Goal: Task Accomplishment & Management: Manage account settings

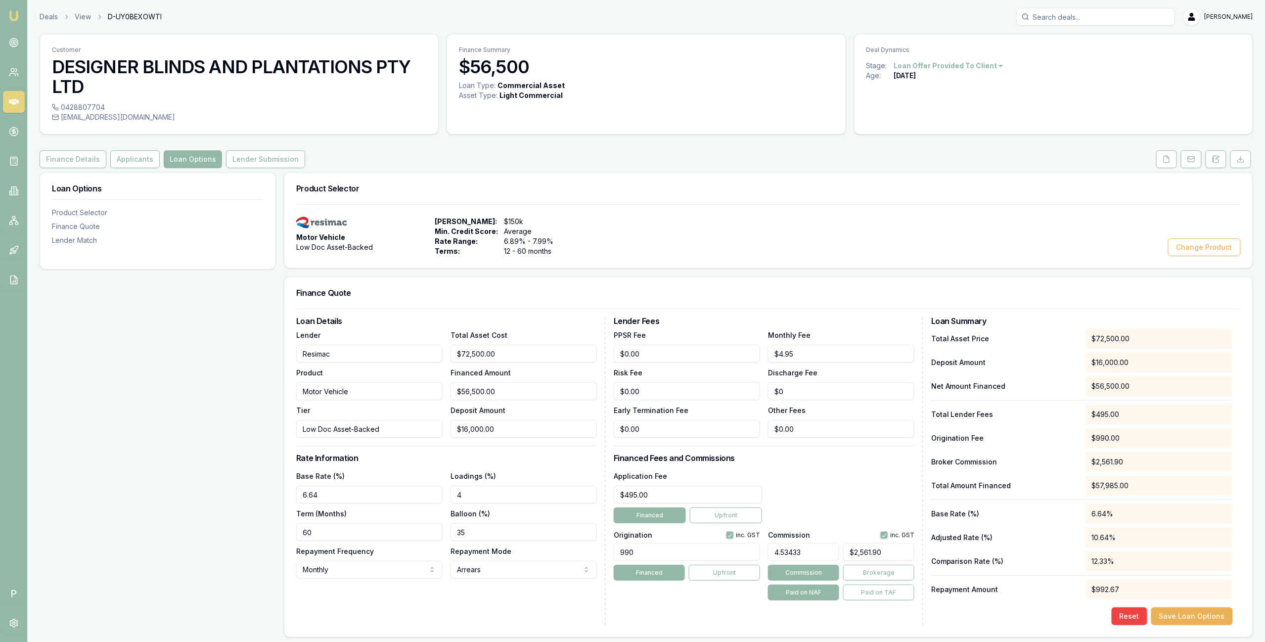
click at [13, 102] on icon at bounding box center [14, 102] width 10 height 6
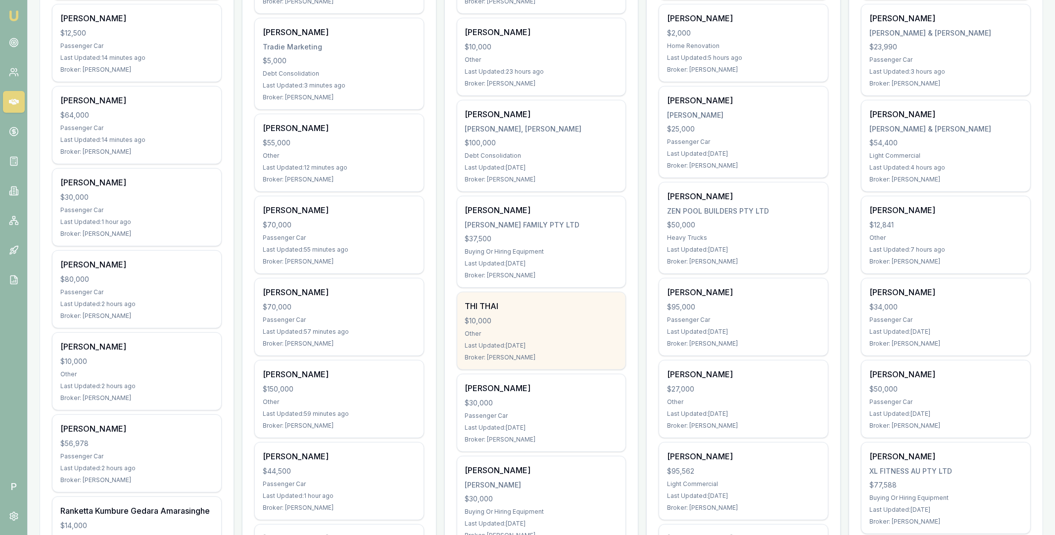
scroll to position [257, 0]
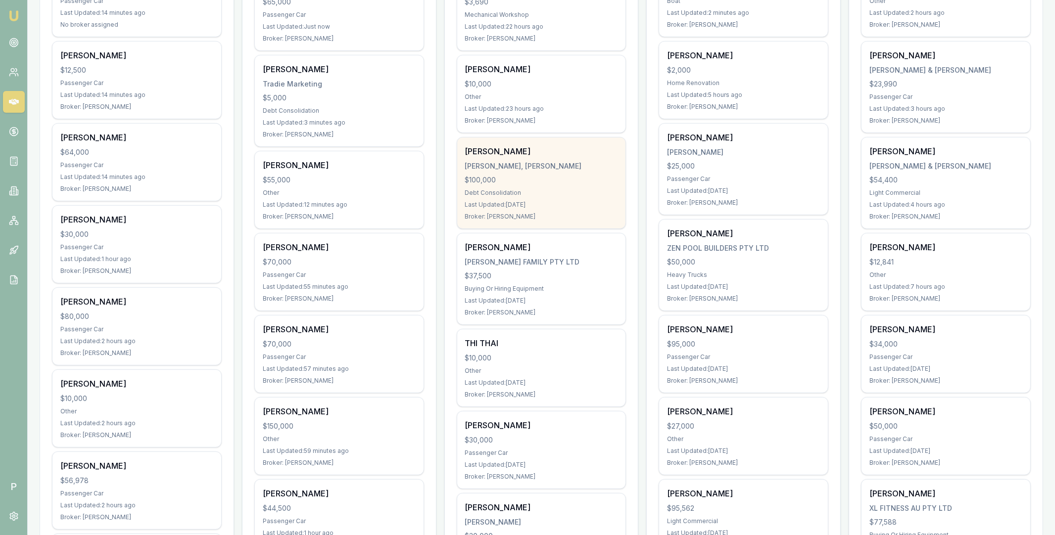
click at [550, 180] on div "$100,000" at bounding box center [541, 180] width 153 height 10
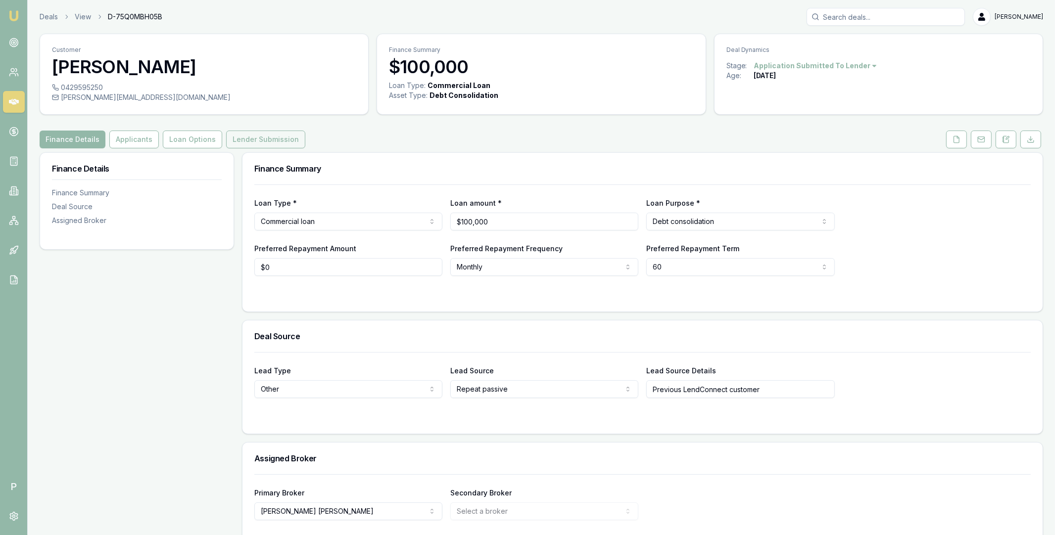
click at [246, 139] on button "Lender Submission" at bounding box center [265, 140] width 79 height 18
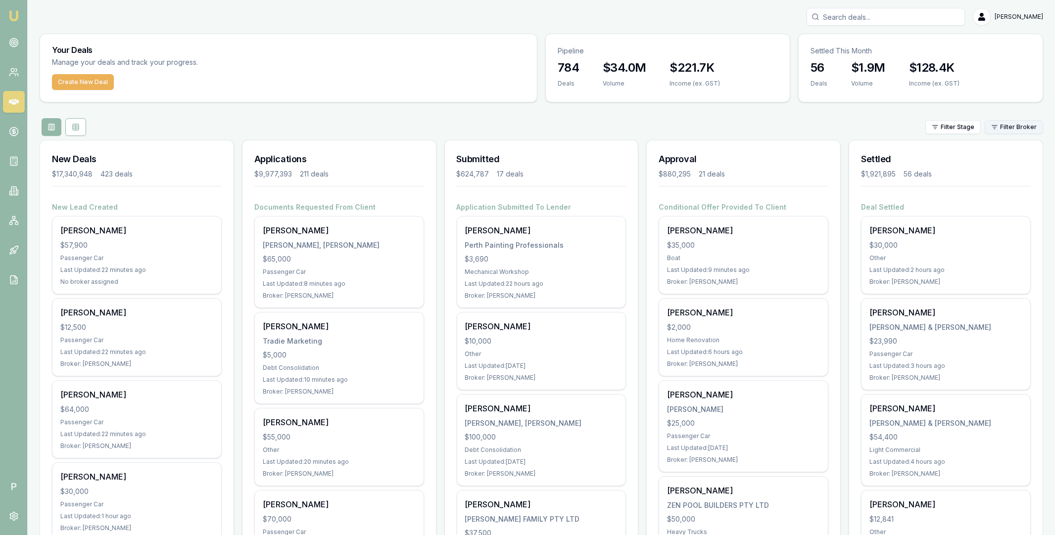
click at [1008, 127] on html "Emu Broker P [PERSON_NAME] Toggle Menu Your Deals Manage your deals and track y…" at bounding box center [527, 267] width 1055 height 535
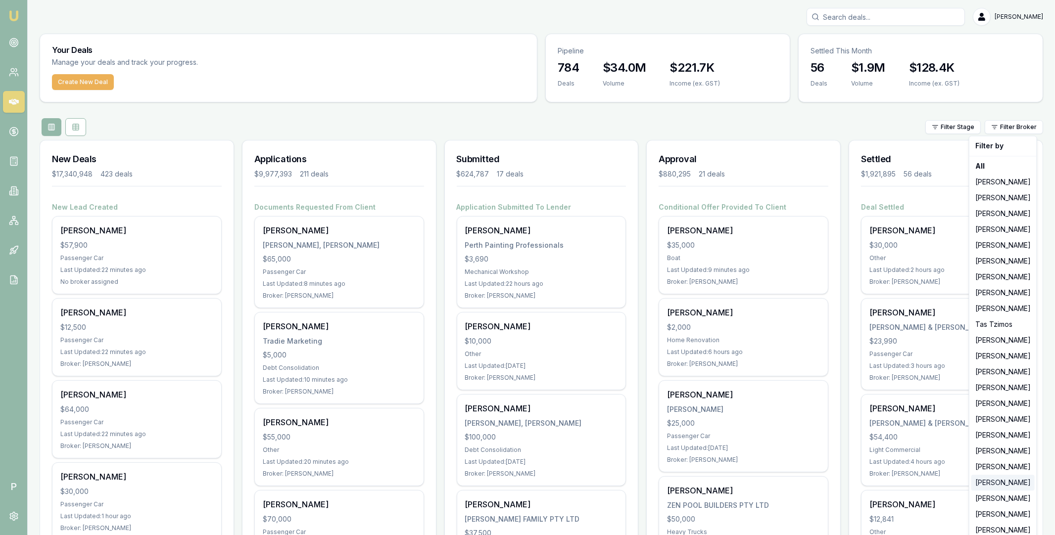
click at [994, 481] on div "[PERSON_NAME]" at bounding box center [1002, 483] width 63 height 16
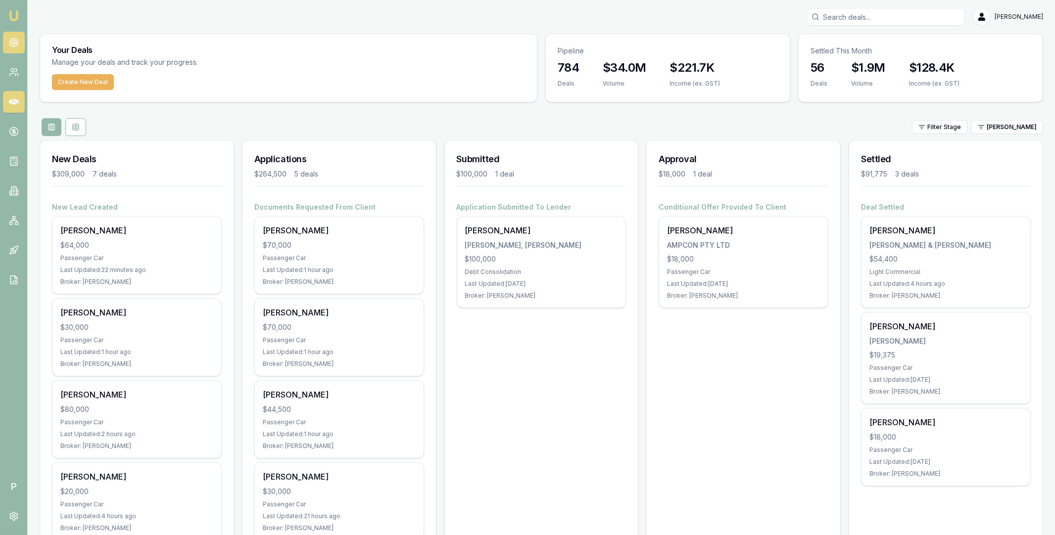
click at [14, 43] on circle at bounding box center [13, 42] width 1 height 1
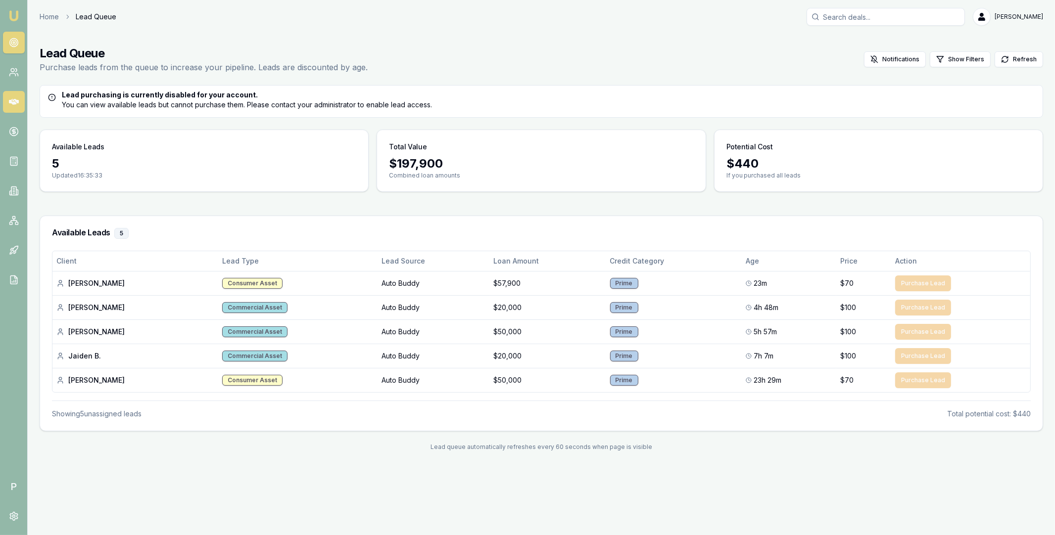
click at [12, 100] on icon at bounding box center [14, 102] width 10 height 10
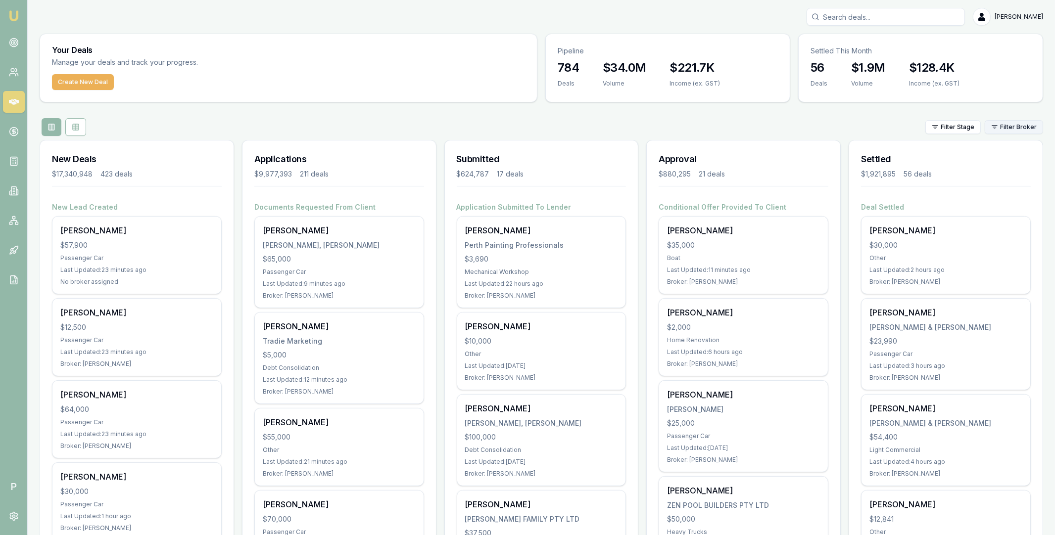
click at [1011, 128] on html "Emu Broker P Matt Leeburn Toggle Menu Your Deals Manage your deals and track yo…" at bounding box center [527, 267] width 1055 height 535
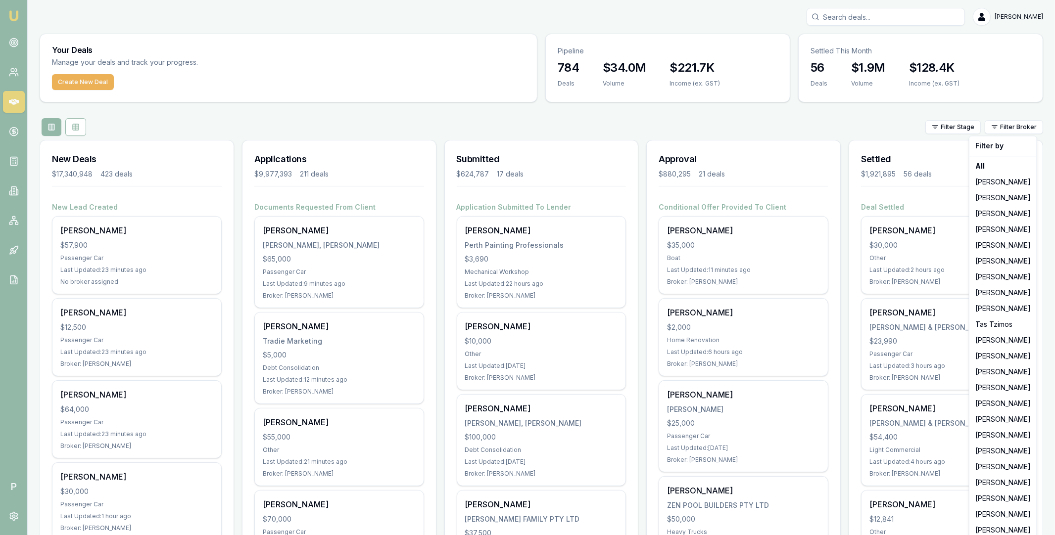
click at [69, 126] on html "Emu Broker P Matt Leeburn Toggle Menu Your Deals Manage your deals and track yo…" at bounding box center [527, 267] width 1055 height 535
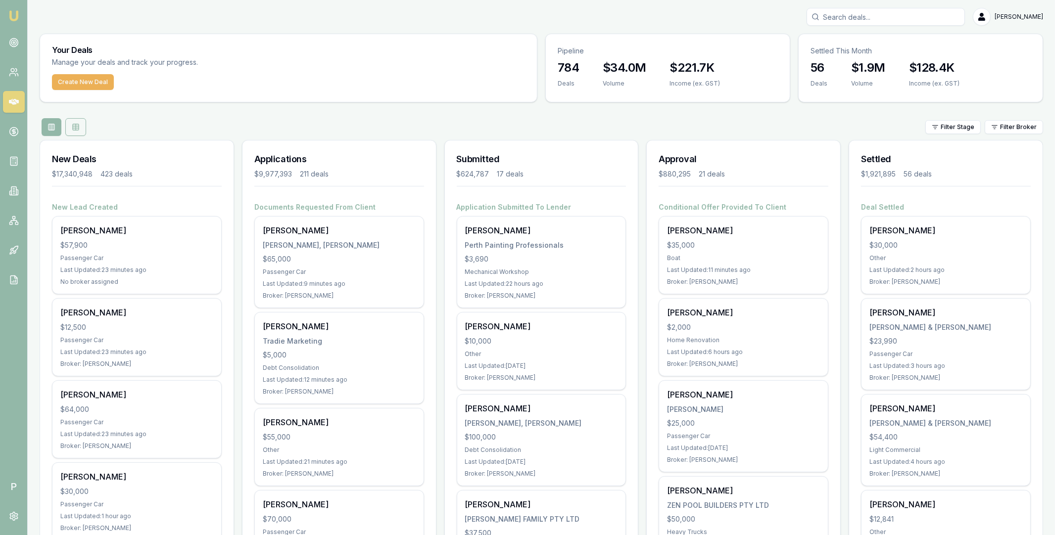
click at [80, 128] on button at bounding box center [75, 127] width 21 height 18
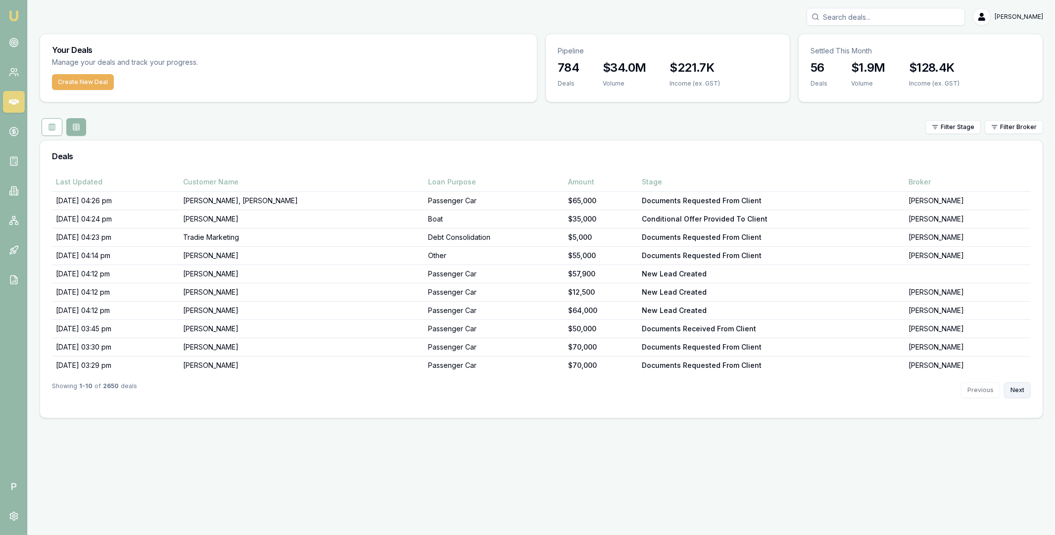
click at [1018, 393] on button "Next" at bounding box center [1017, 390] width 27 height 16
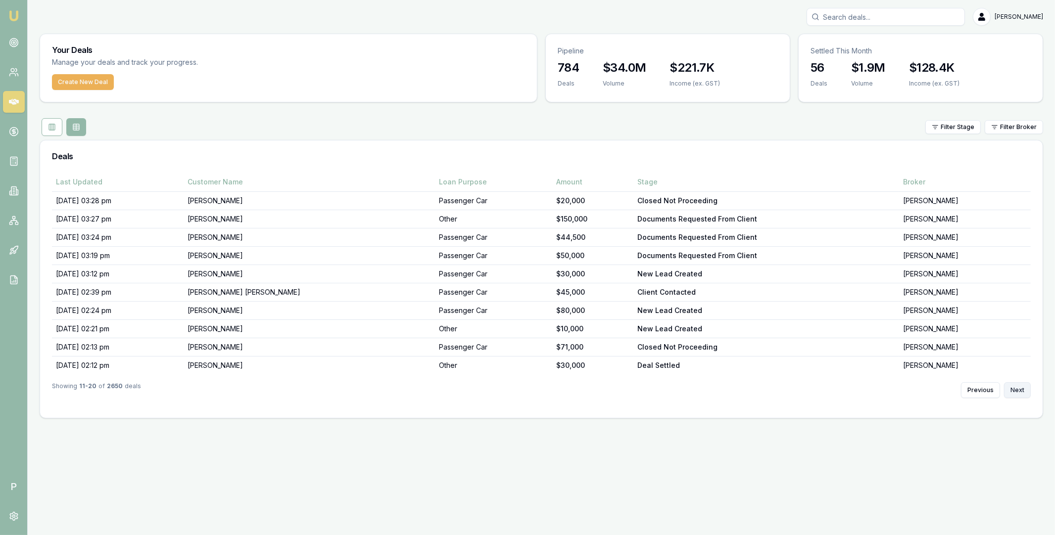
click at [1018, 393] on button "Next" at bounding box center [1017, 390] width 27 height 16
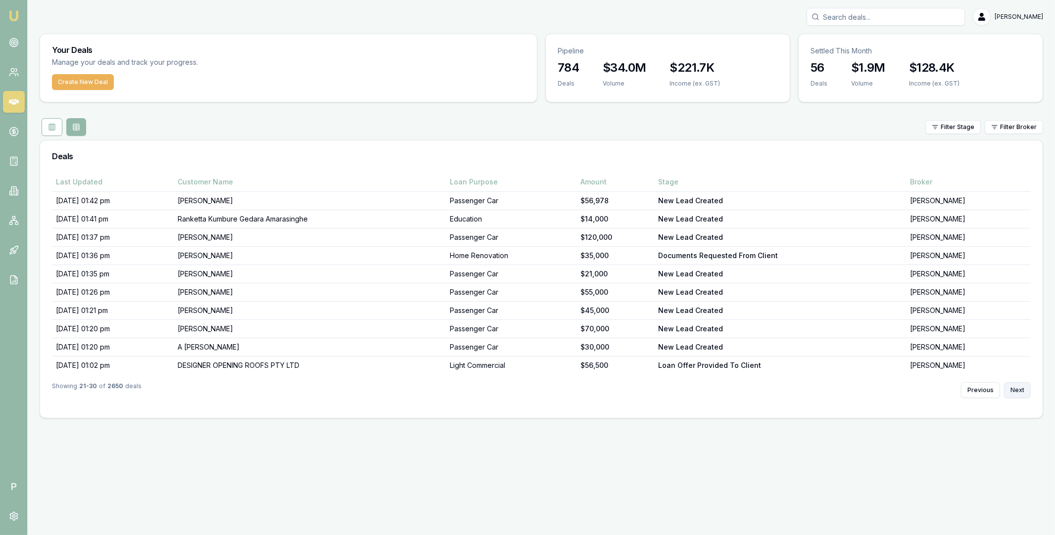
click at [1018, 393] on button "Next" at bounding box center [1017, 390] width 27 height 16
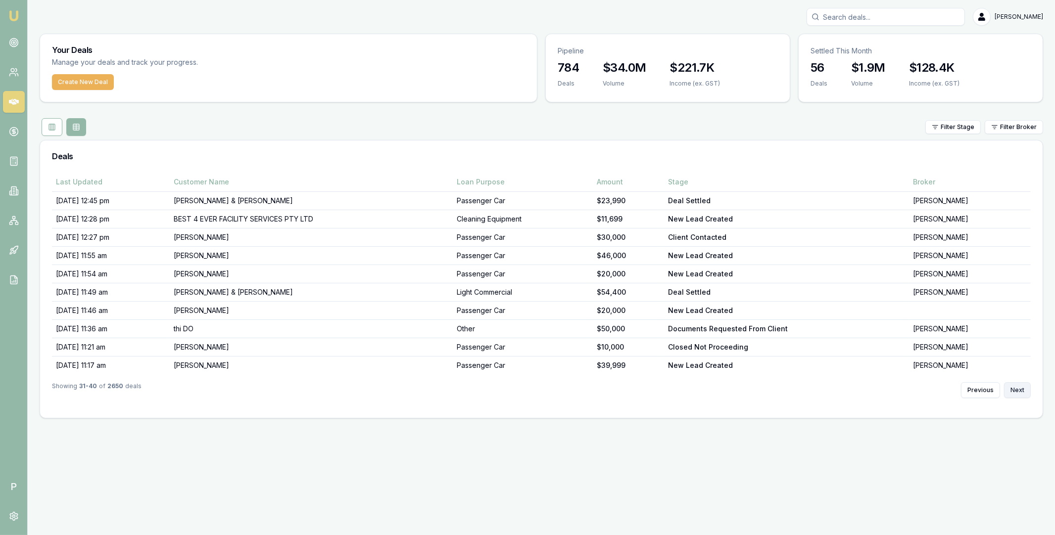
click at [1018, 393] on button "Next" at bounding box center [1017, 390] width 27 height 16
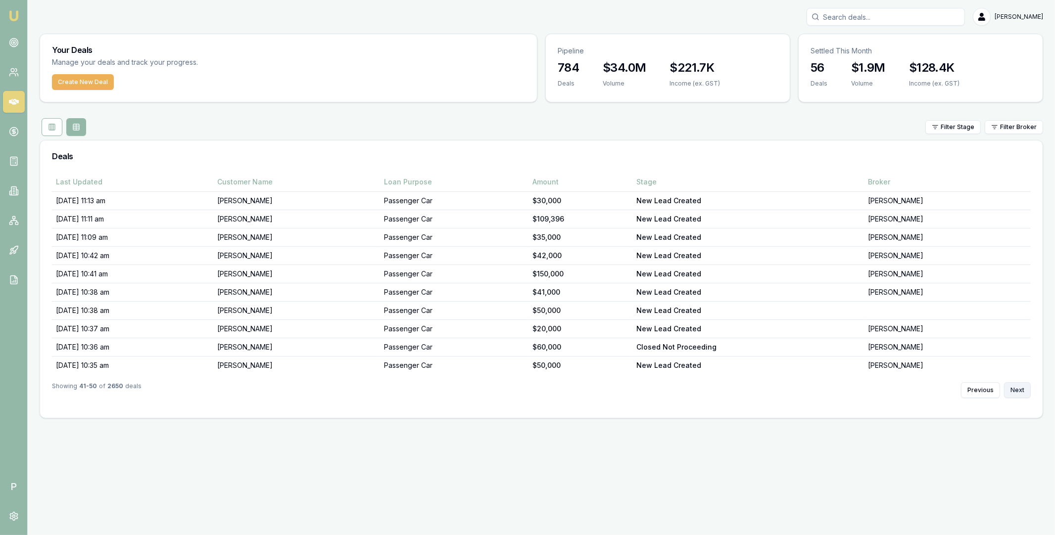
click at [1018, 393] on button "Next" at bounding box center [1017, 390] width 27 height 16
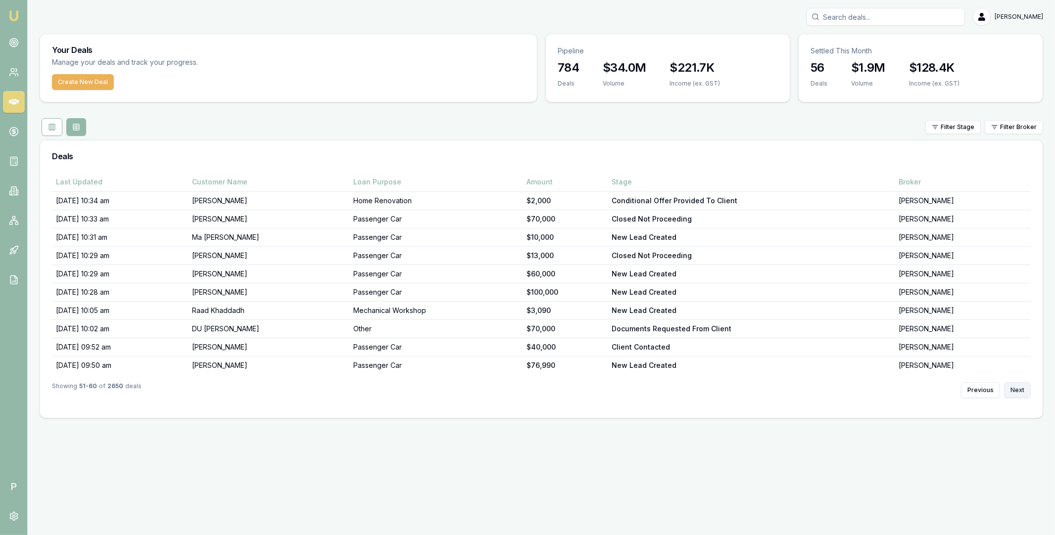
click at [1018, 393] on button "Next" at bounding box center [1017, 390] width 27 height 16
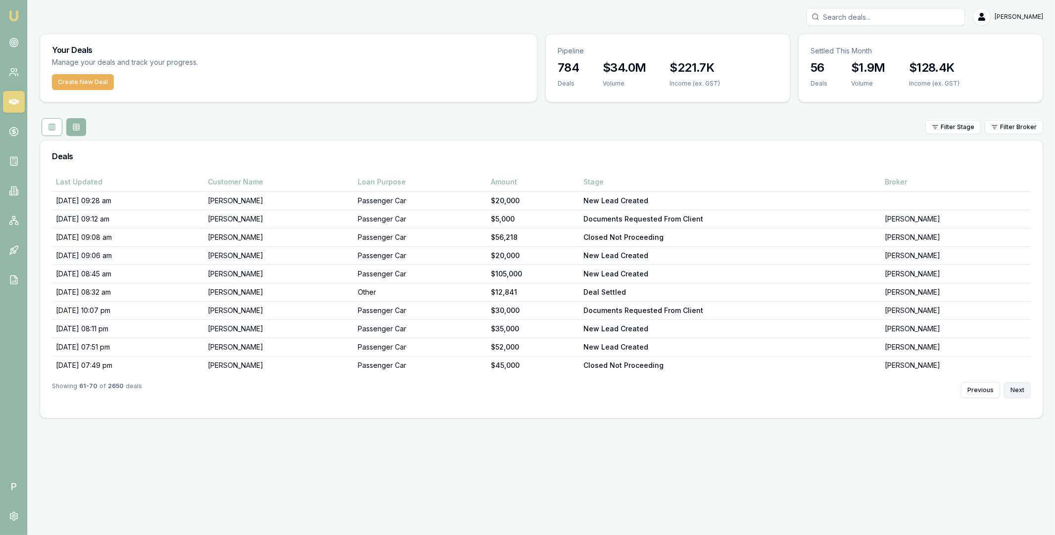
click at [1018, 393] on button "Next" at bounding box center [1017, 390] width 27 height 16
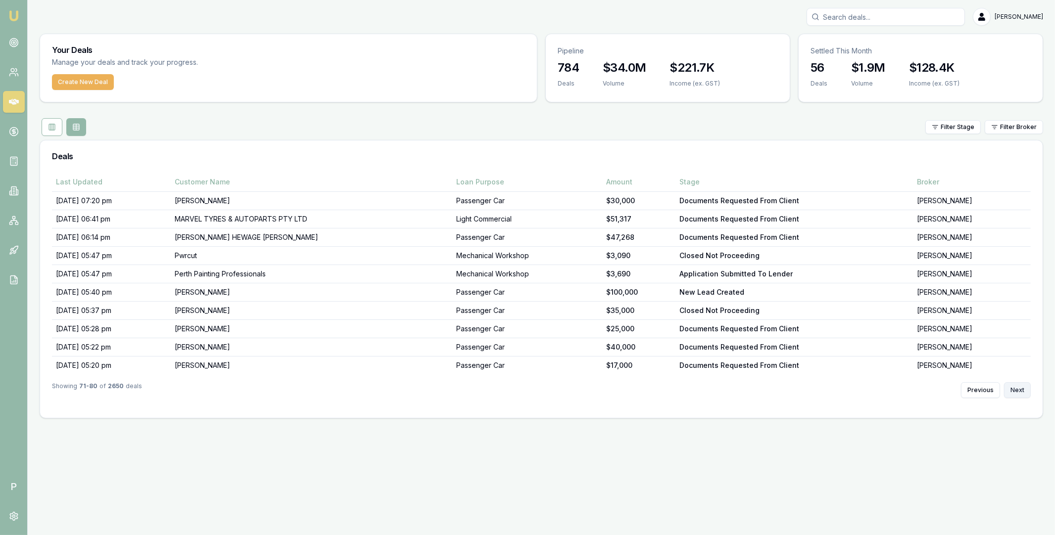
click at [1018, 393] on button "Next" at bounding box center [1017, 390] width 27 height 16
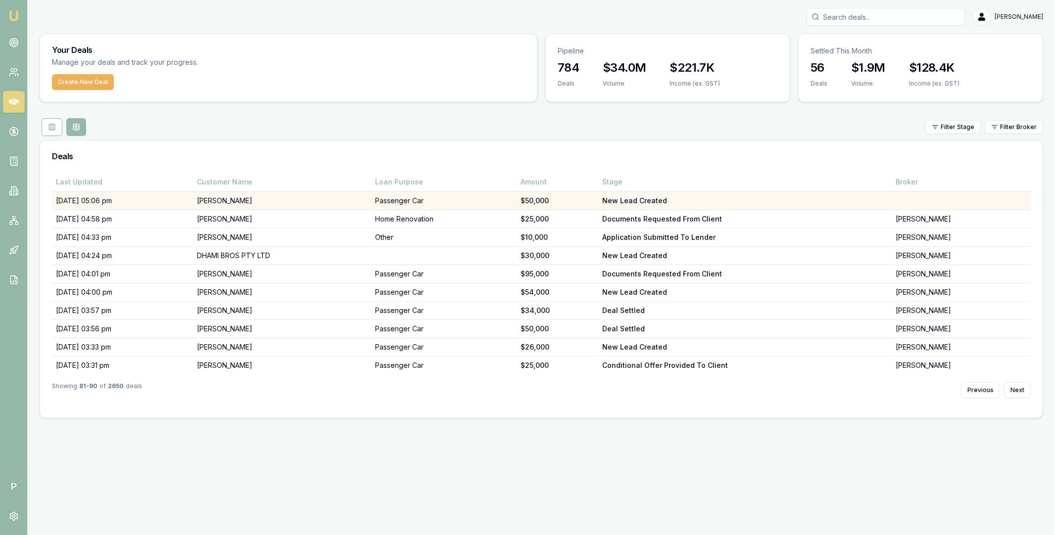
click at [165, 203] on td "24/09/25, 05:06 pm" at bounding box center [122, 201] width 141 height 18
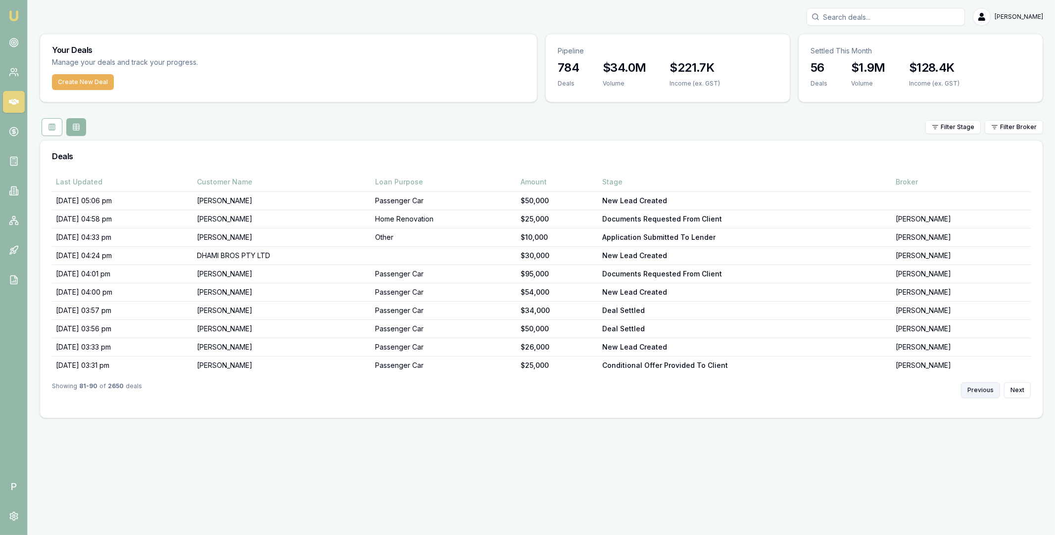
click at [980, 392] on button "Previous" at bounding box center [980, 390] width 39 height 16
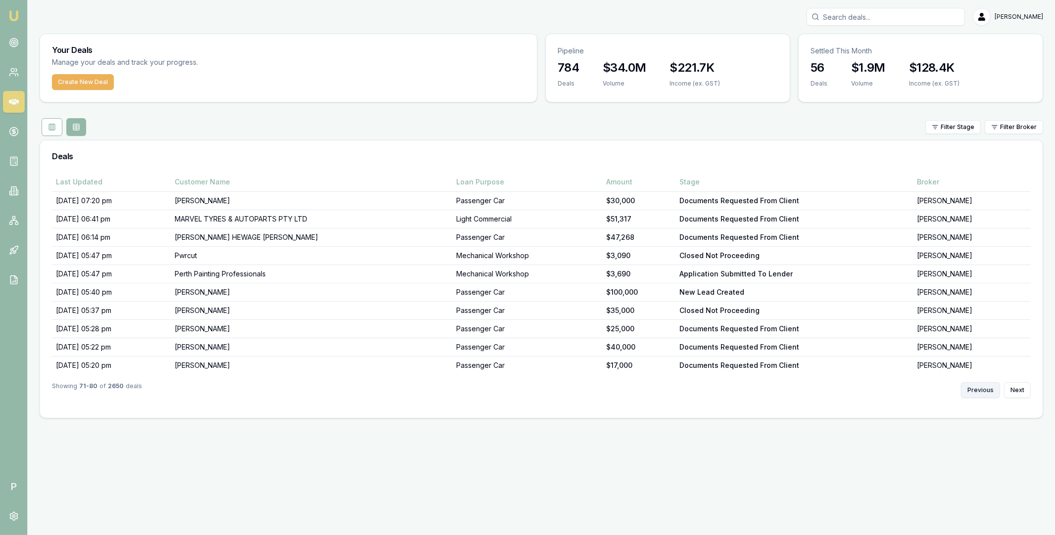
click at [981, 391] on button "Previous" at bounding box center [980, 390] width 39 height 16
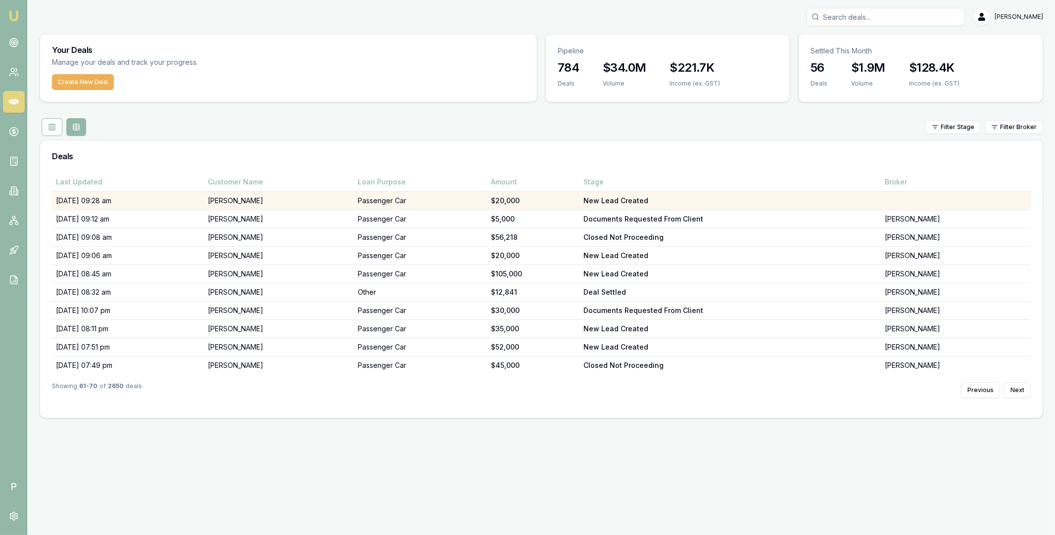
click at [167, 201] on td "25/09/25, 09:28 am" at bounding box center [128, 201] width 152 height 18
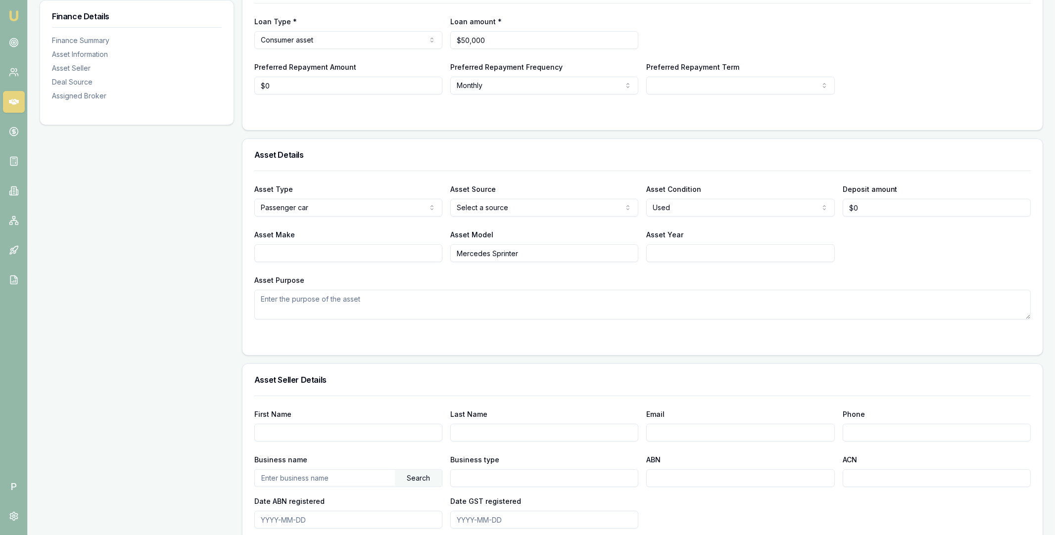
scroll to position [564, 0]
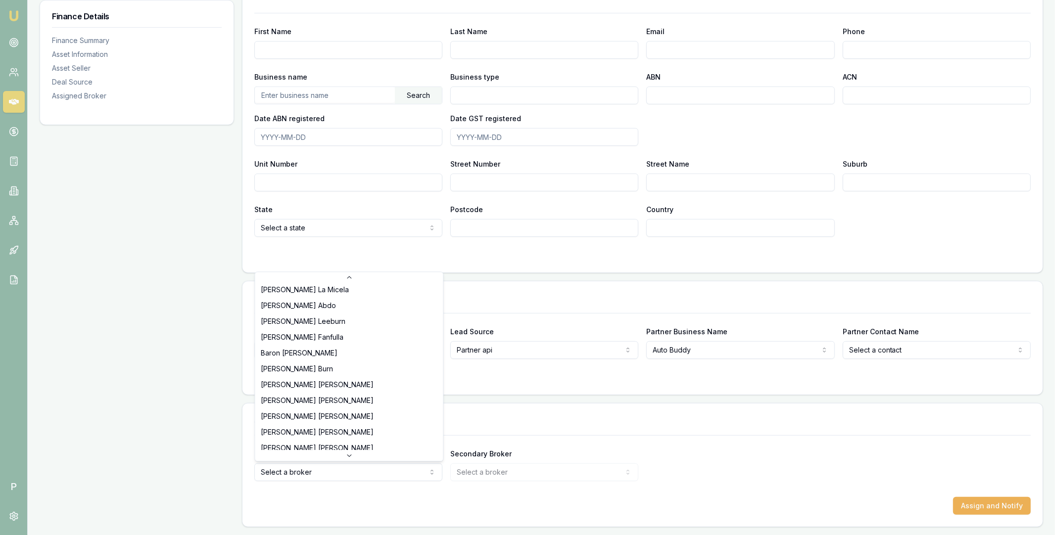
scroll to position [141, 0]
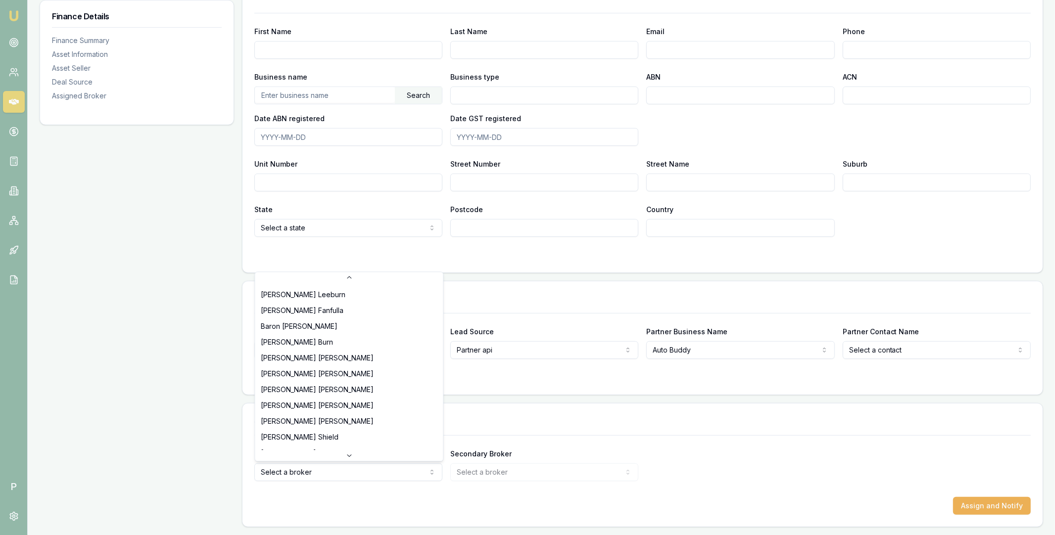
select select "U-NHCDP6WVWP"
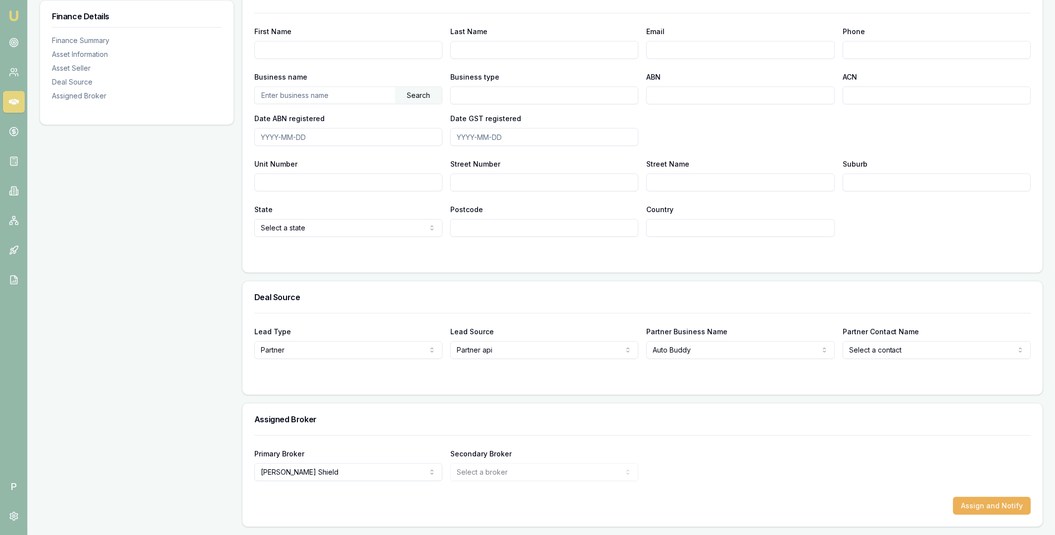
click at [785, 479] on div "Primary Broker Erin Shield Tas Tzimos Rachael Connors Stevette Gelavis Krish Ba…" at bounding box center [642, 465] width 776 height 34
click at [1005, 504] on button "Assign and Notify" at bounding box center [992, 506] width 78 height 18
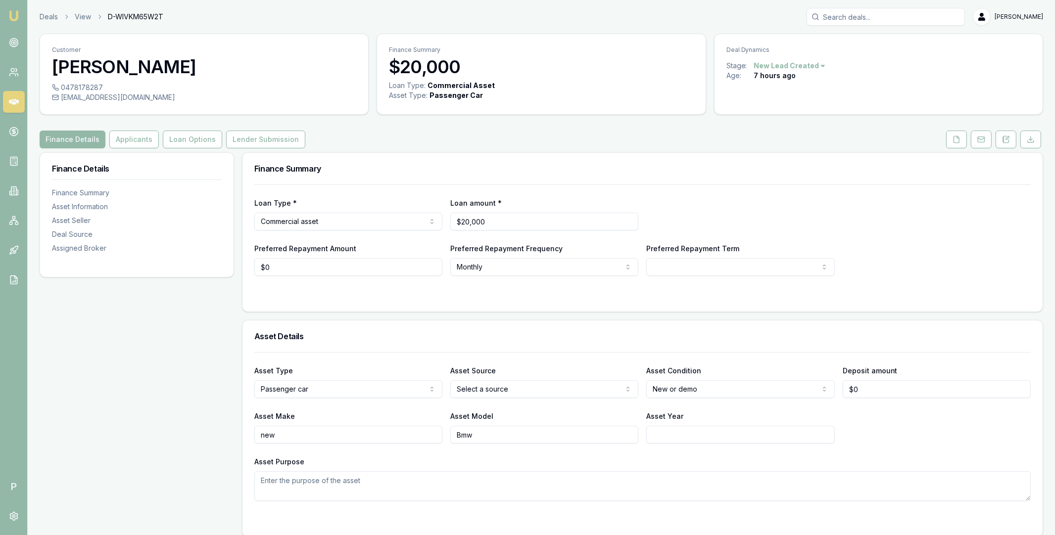
scroll to position [564, 0]
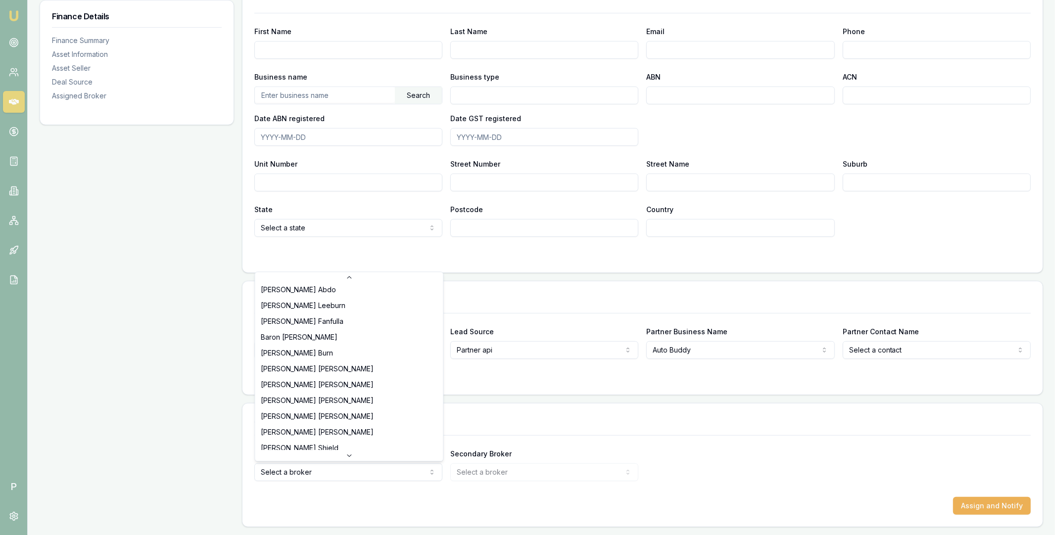
scroll to position [178, 0]
select select "U-NHCDP6WVWP"
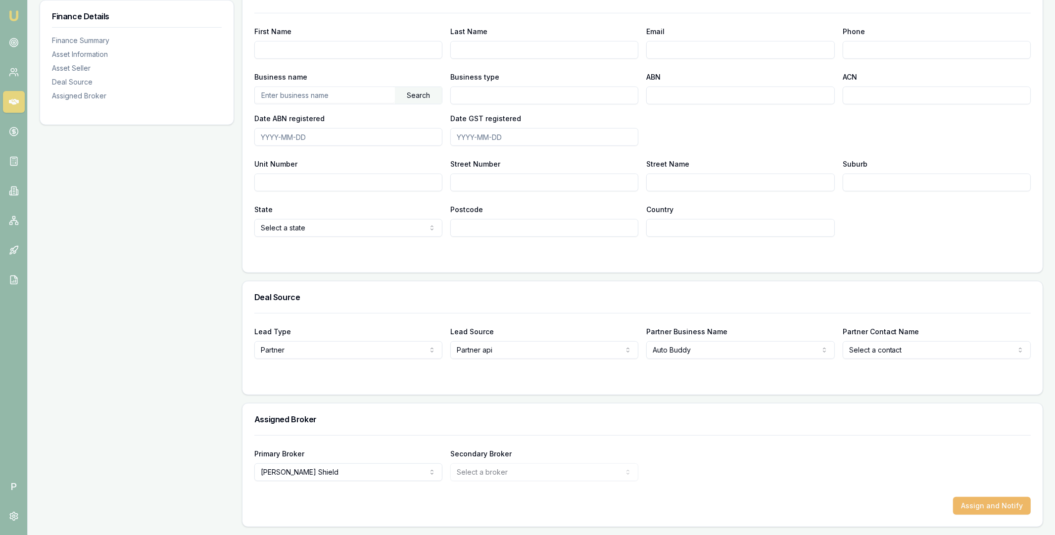
click at [1002, 509] on button "Assign and Notify" at bounding box center [992, 506] width 78 height 18
